Goal: Find specific page/section: Find specific page/section

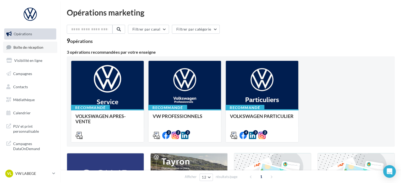
click at [31, 44] on link "Boîte de réception" at bounding box center [30, 47] width 54 height 11
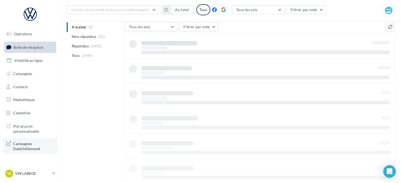
scroll to position [24, 0]
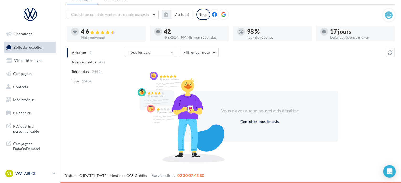
click at [32, 170] on div "VL VW LABEGE vw-lab-dup" at bounding box center [27, 173] width 45 height 8
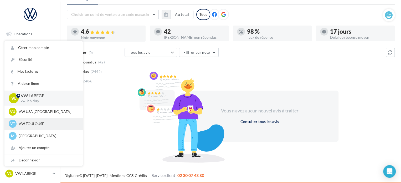
click at [34, 123] on p "VW TOULOUSE" at bounding box center [48, 123] width 58 height 5
